Goal: Task Accomplishment & Management: Manage account settings

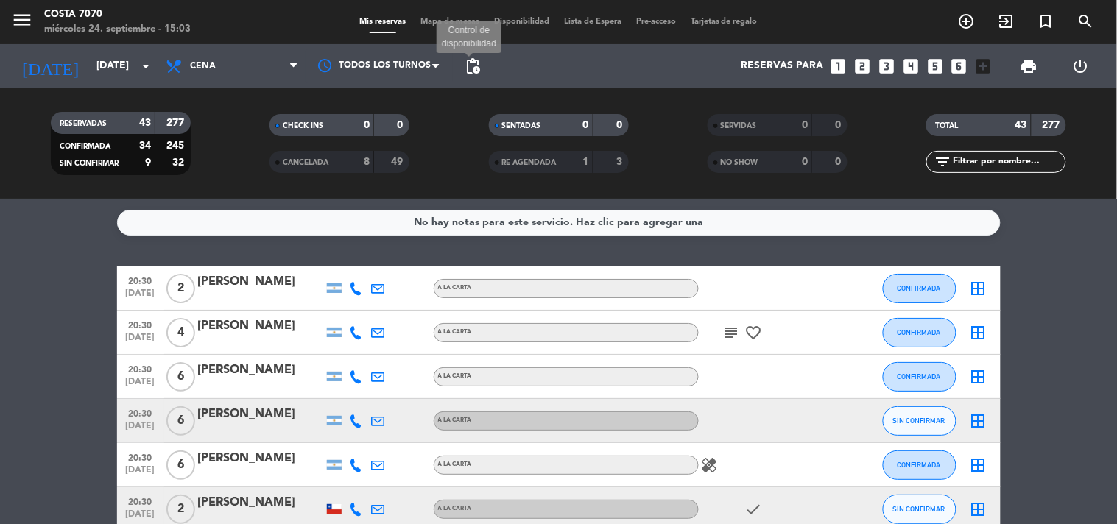
click at [472, 63] on span "pending_actions" at bounding box center [473, 66] width 18 height 18
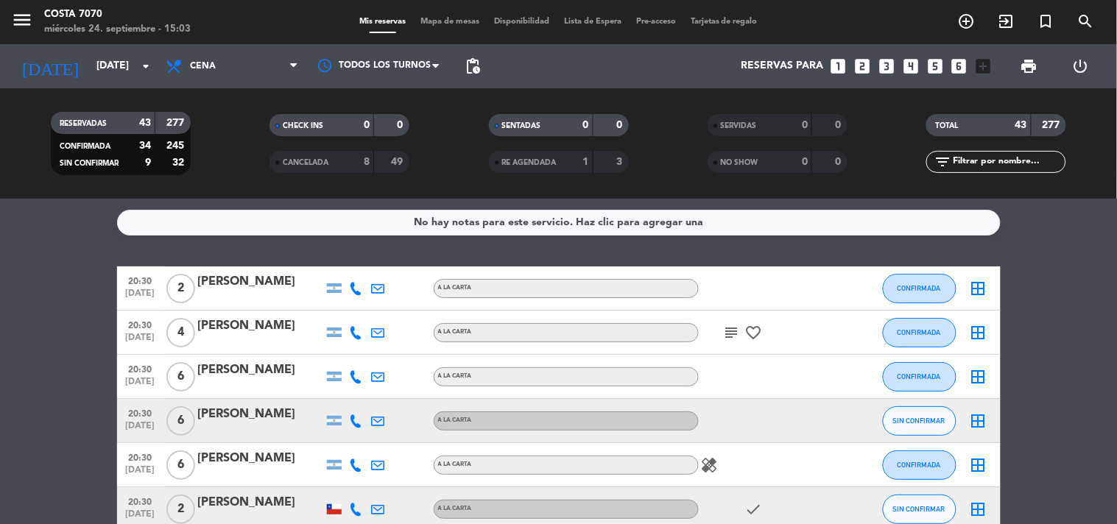
drag, startPoint x: 484, startPoint y: 60, endPoint x: 476, endPoint y: 63, distance: 8.9
click at [481, 62] on span "pending_actions" at bounding box center [472, 66] width 29 height 29
click at [476, 63] on span "pending_actions" at bounding box center [473, 66] width 18 height 18
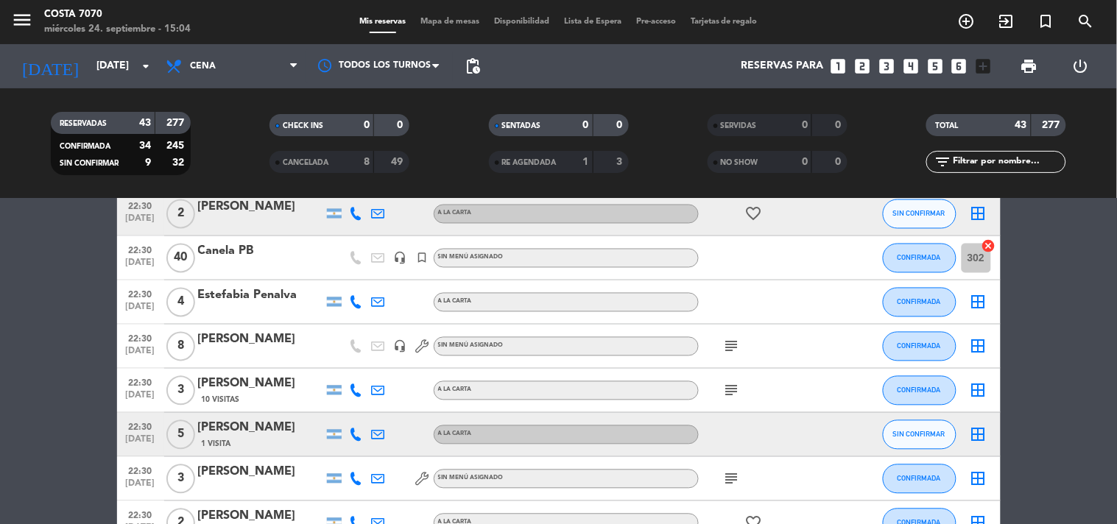
scroll to position [652, 0]
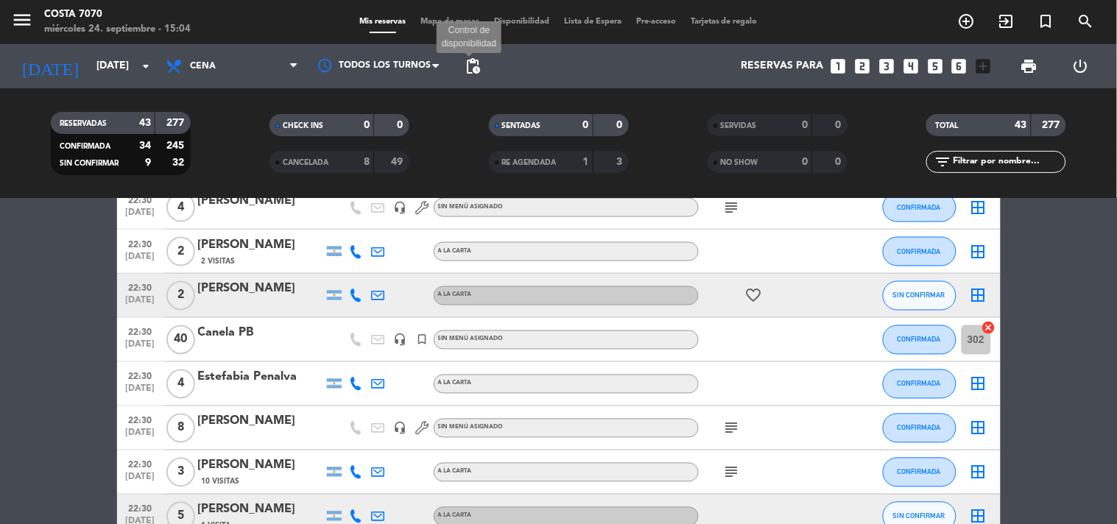
click at [479, 63] on span "pending_actions" at bounding box center [473, 66] width 18 height 18
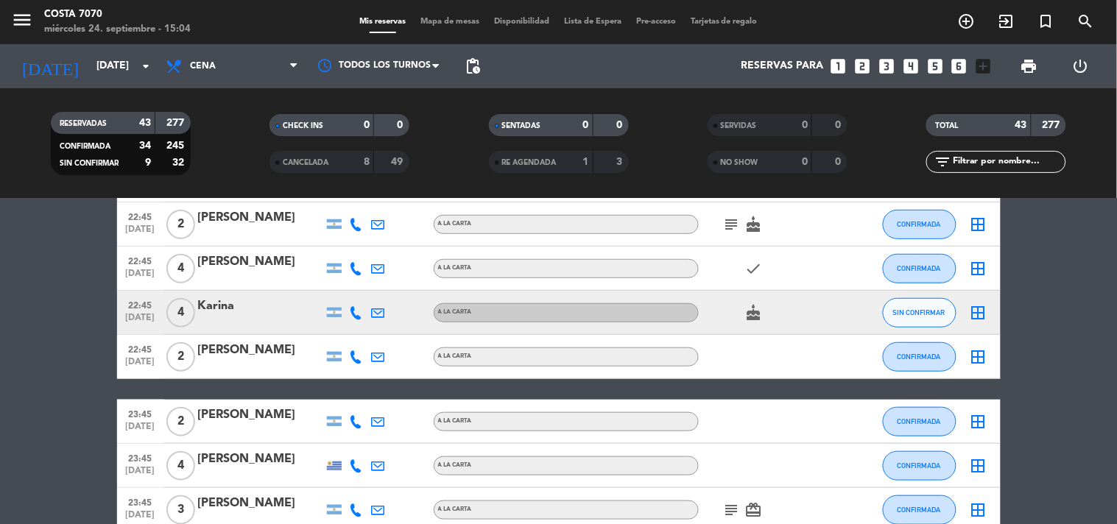
scroll to position [1797, 0]
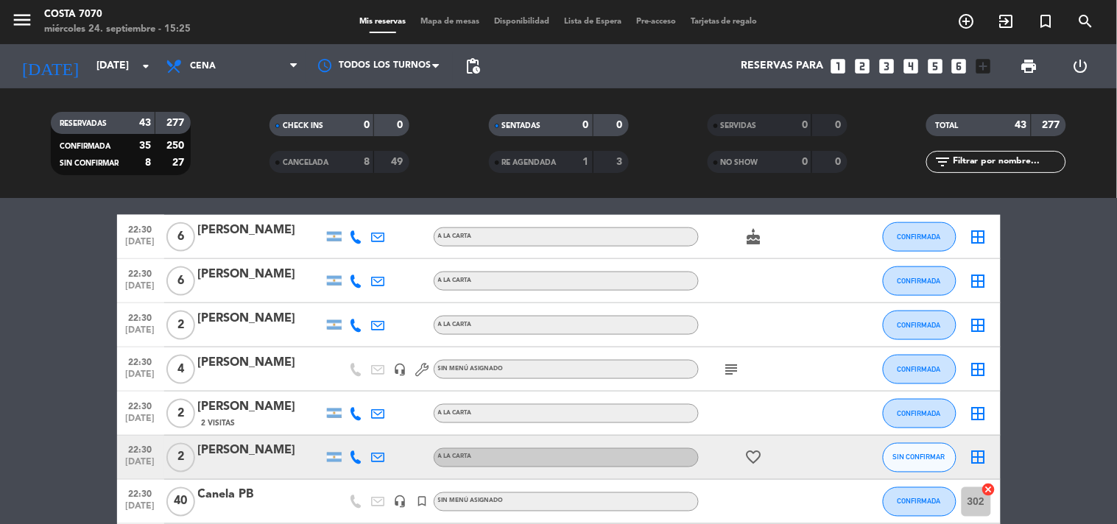
scroll to position [408, 0]
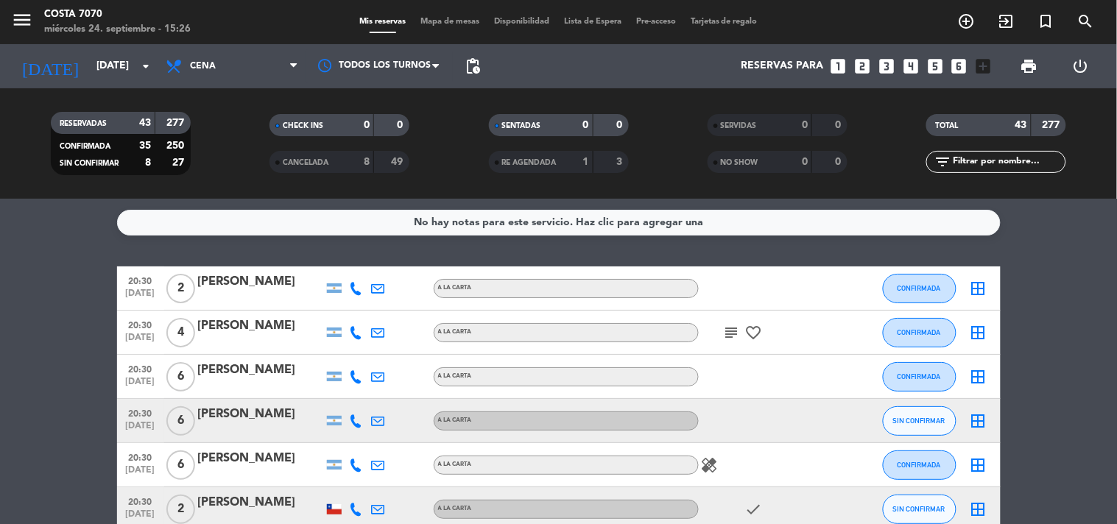
scroll to position [163, 0]
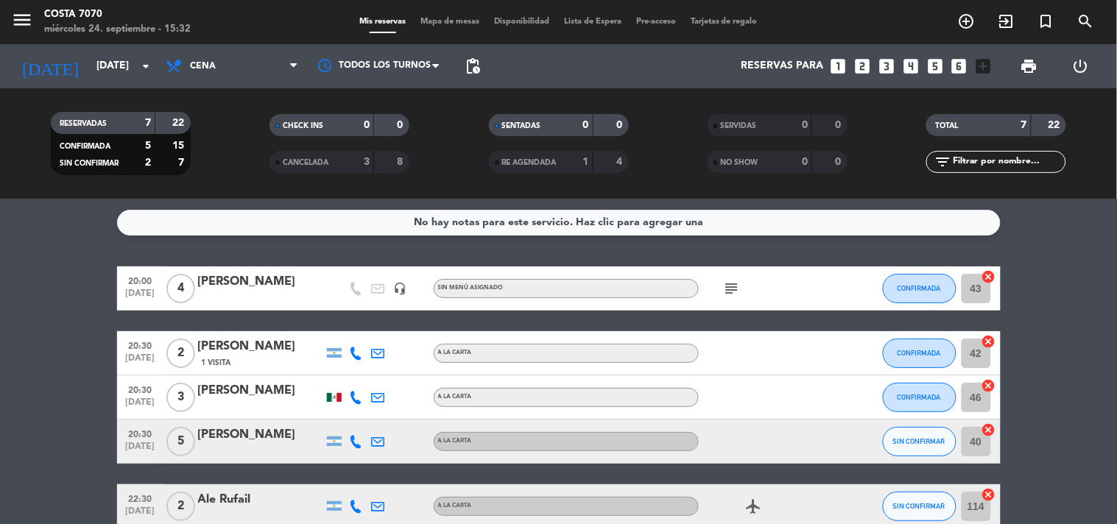
click at [121, 84] on div "today mié. 24 sep. arrow_drop_down" at bounding box center [84, 66] width 147 height 44
click at [116, 74] on input "mié. 24 sep." at bounding box center [159, 66] width 140 height 26
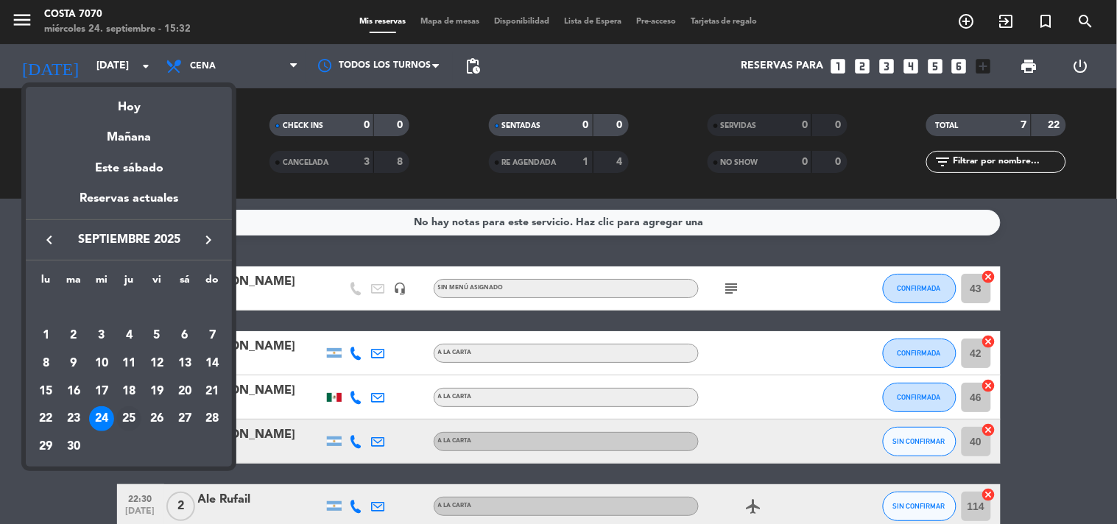
click at [128, 427] on div "25" at bounding box center [128, 418] width 25 height 25
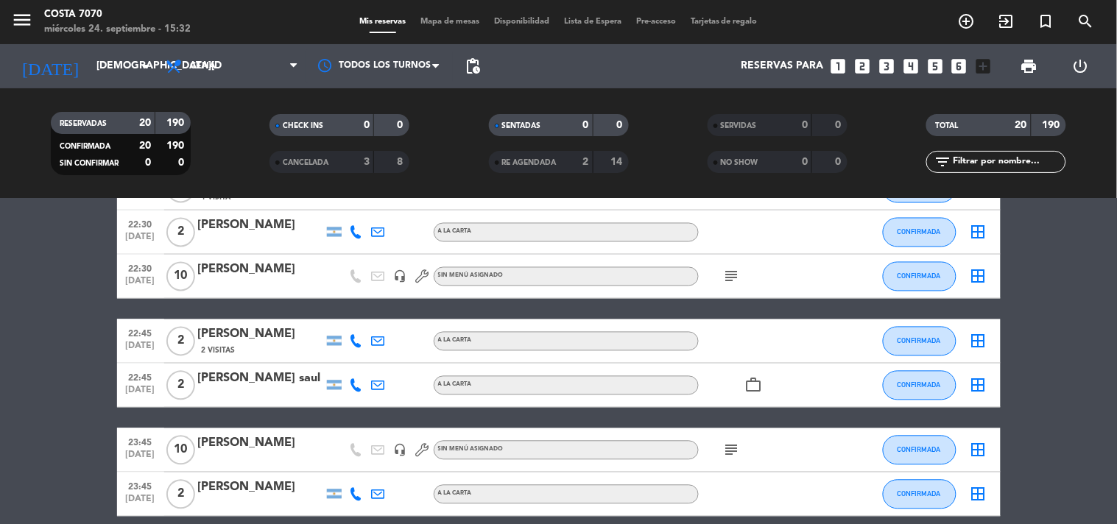
scroll to position [802, 0]
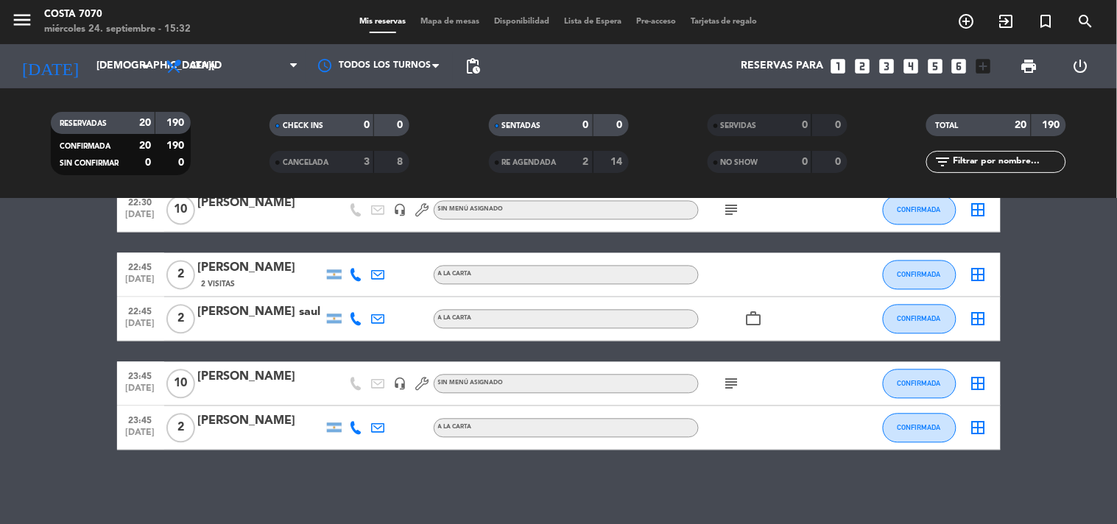
click at [83, 47] on div "today jue. 25 sep. arrow_drop_down" at bounding box center [84, 66] width 147 height 44
click at [100, 82] on div "today jue. 25 sep. arrow_drop_down" at bounding box center [84, 66] width 147 height 32
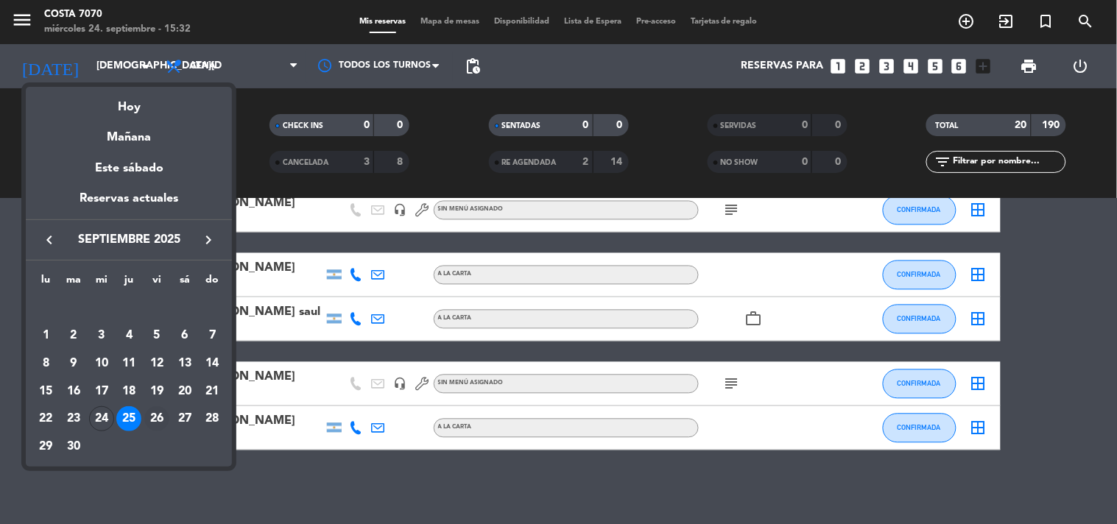
click at [162, 422] on div "26" at bounding box center [156, 418] width 25 height 25
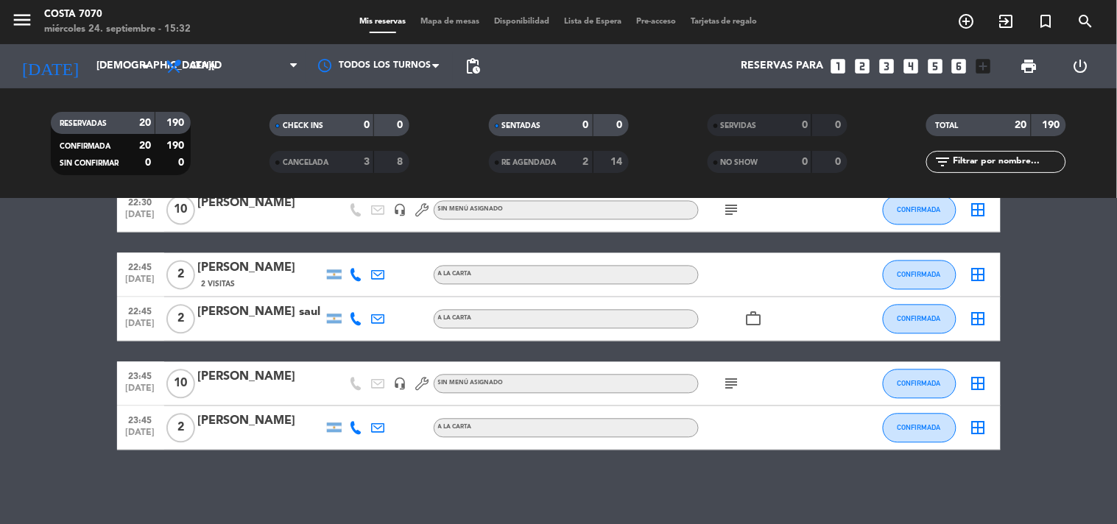
type input "vie. [DATE]"
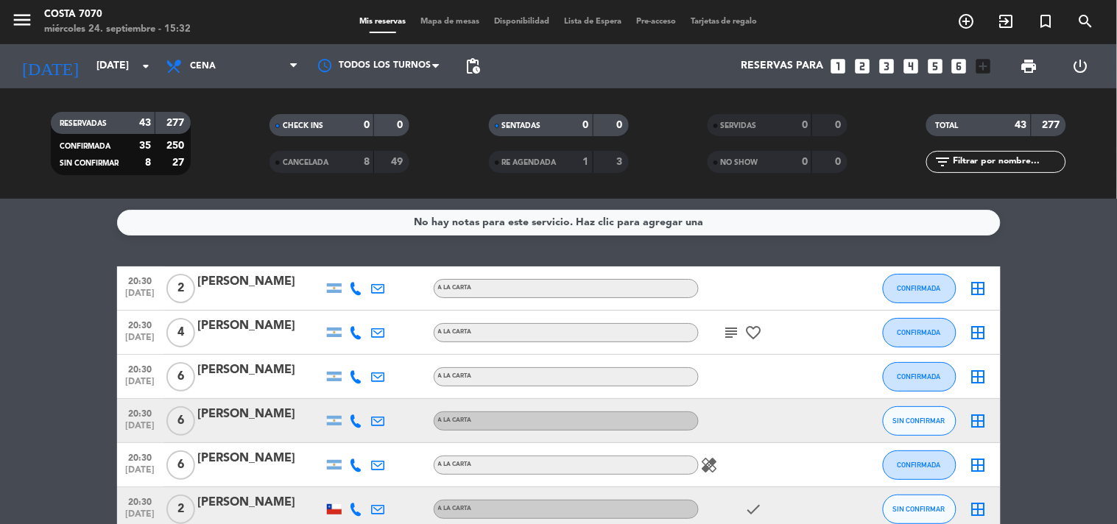
scroll to position [163, 0]
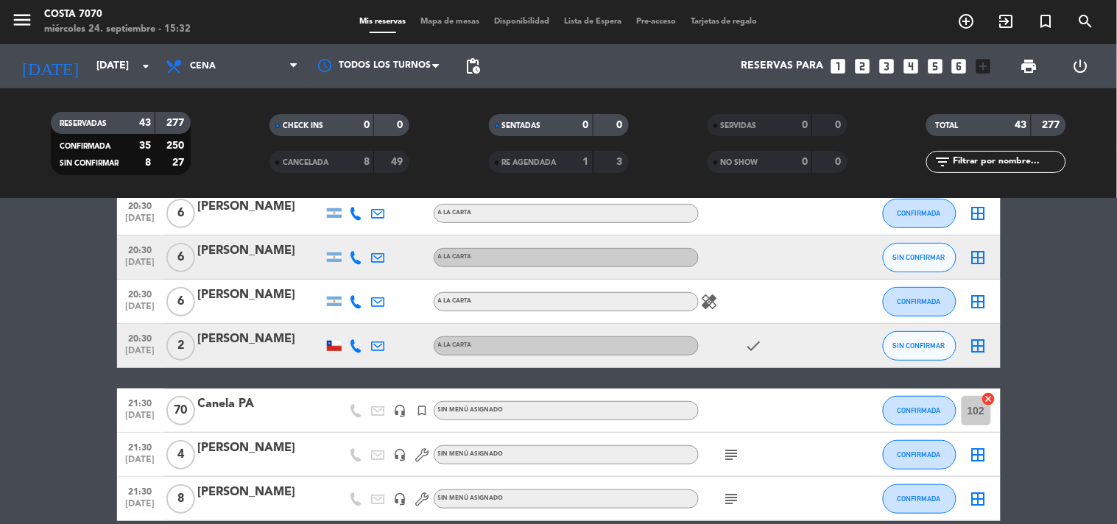
drag, startPoint x: 356, startPoint y: 263, endPoint x: 354, endPoint y: 251, distance: 12.0
click at [356, 258] on icon at bounding box center [356, 257] width 13 height 13
click at [347, 236] on span "Copiar" at bounding box center [345, 231] width 31 height 15
